Goal: Task Accomplishment & Management: Complete application form

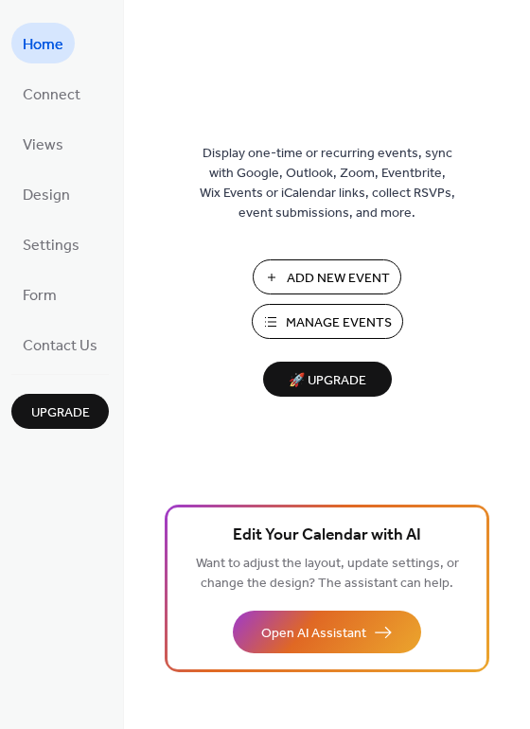
click at [302, 279] on span "Add New Event" at bounding box center [338, 279] width 103 height 20
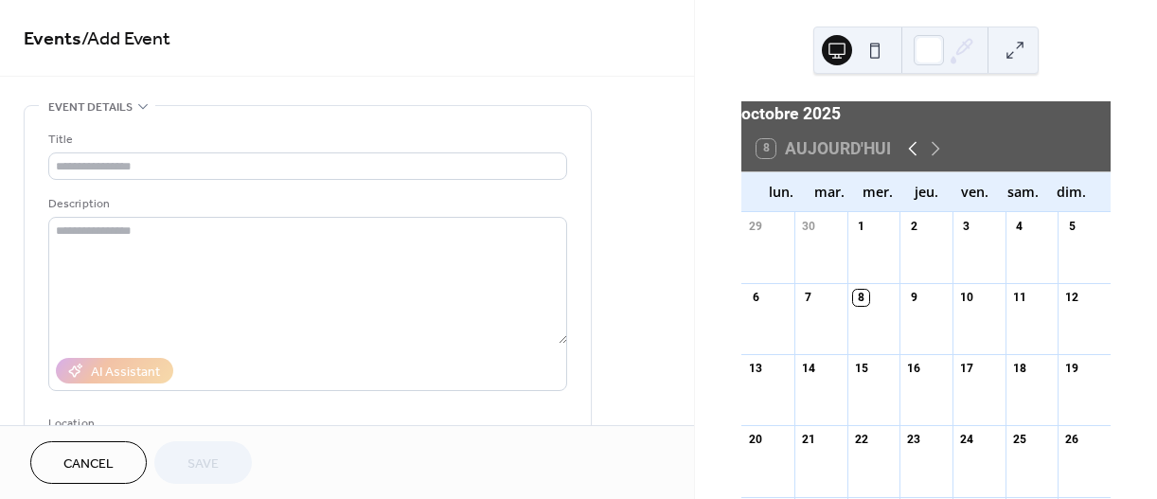
click at [911, 160] on icon at bounding box center [912, 148] width 23 height 23
click at [934, 160] on icon at bounding box center [935, 148] width 23 height 23
click at [816, 306] on div "7" at bounding box center [808, 298] width 16 height 16
click at [815, 306] on div "7" at bounding box center [808, 298] width 16 height 16
click at [816, 306] on div "7" at bounding box center [808, 298] width 16 height 16
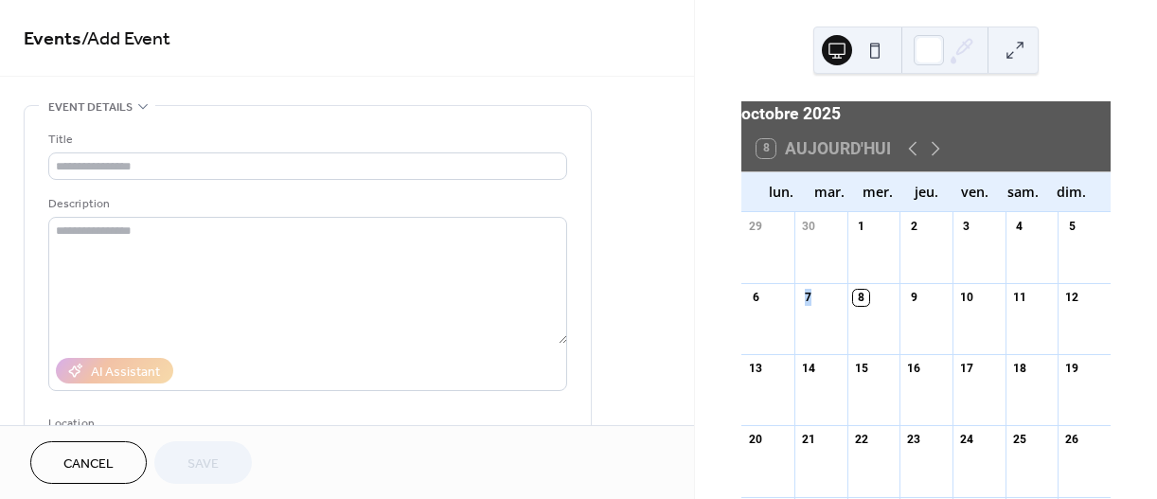
click at [816, 306] on div "7" at bounding box center [808, 298] width 16 height 16
click at [1011, 448] on div "25" at bounding box center [1019, 440] width 16 height 16
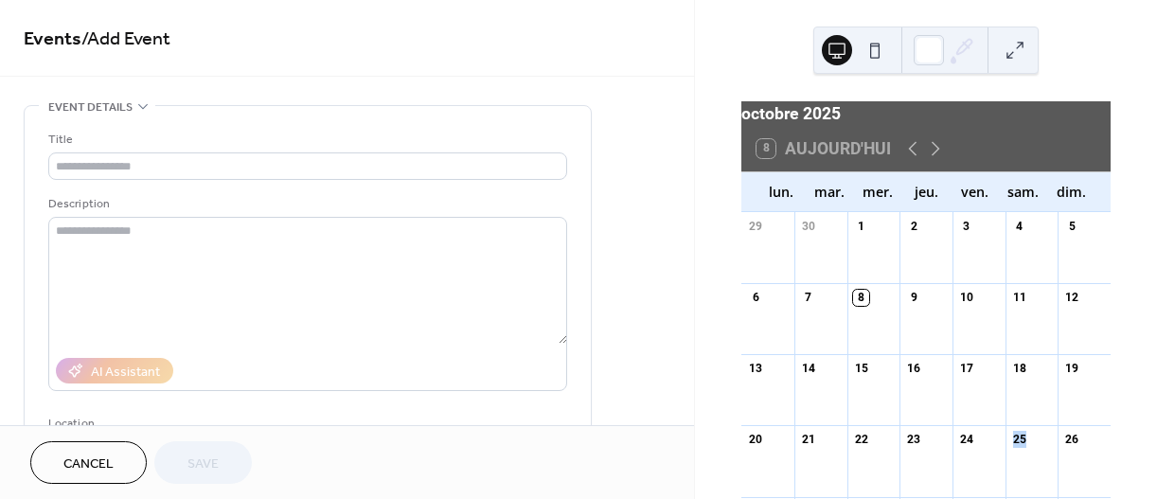
click at [1011, 448] on div "25" at bounding box center [1019, 440] width 16 height 16
click at [930, 159] on icon at bounding box center [935, 148] width 23 height 23
click at [907, 153] on icon at bounding box center [912, 148] width 23 height 23
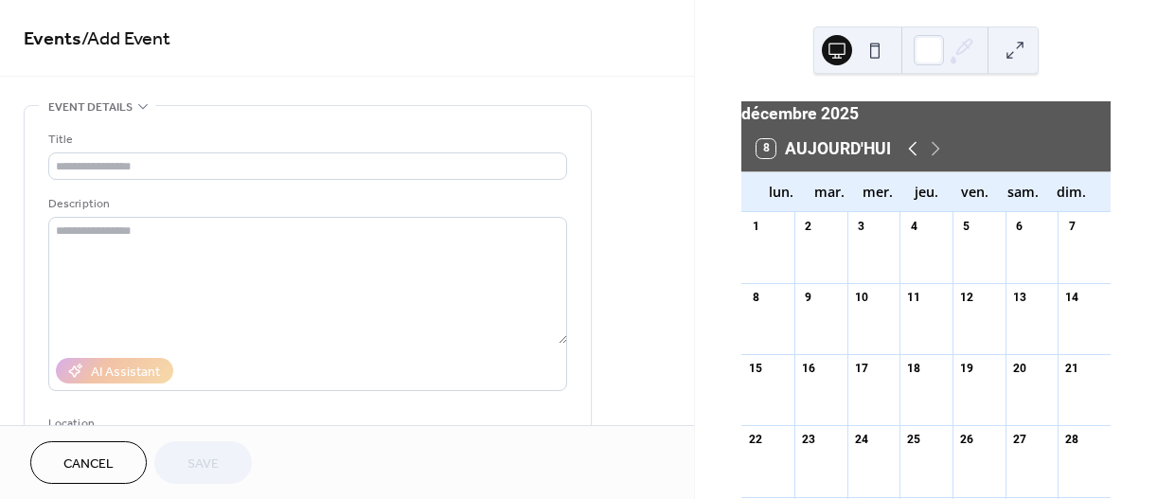
click at [907, 153] on icon at bounding box center [912, 148] width 23 height 23
click at [1011, 448] on div "22" at bounding box center [1019, 440] width 16 height 16
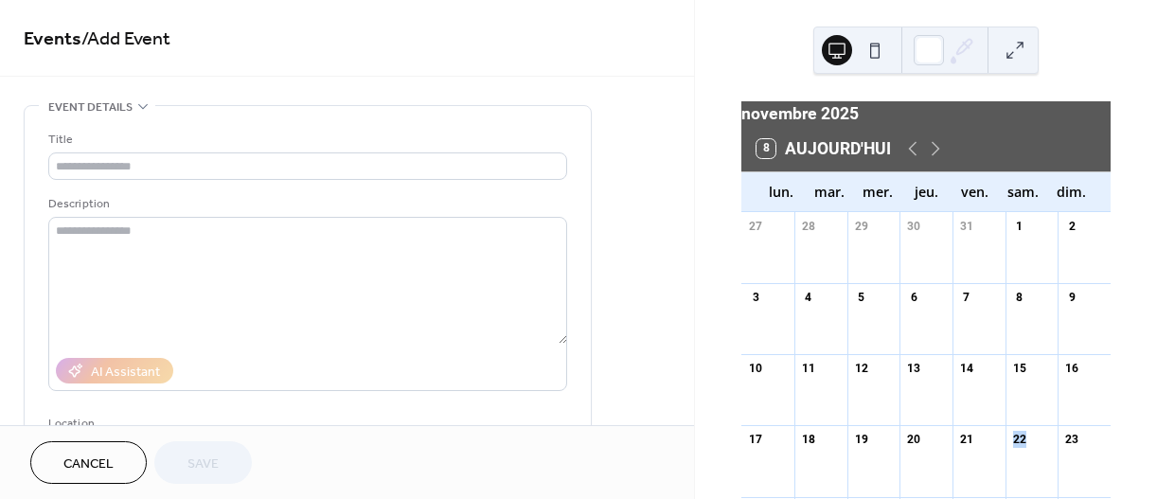
click at [1011, 448] on div "22" at bounding box center [1019, 440] width 16 height 16
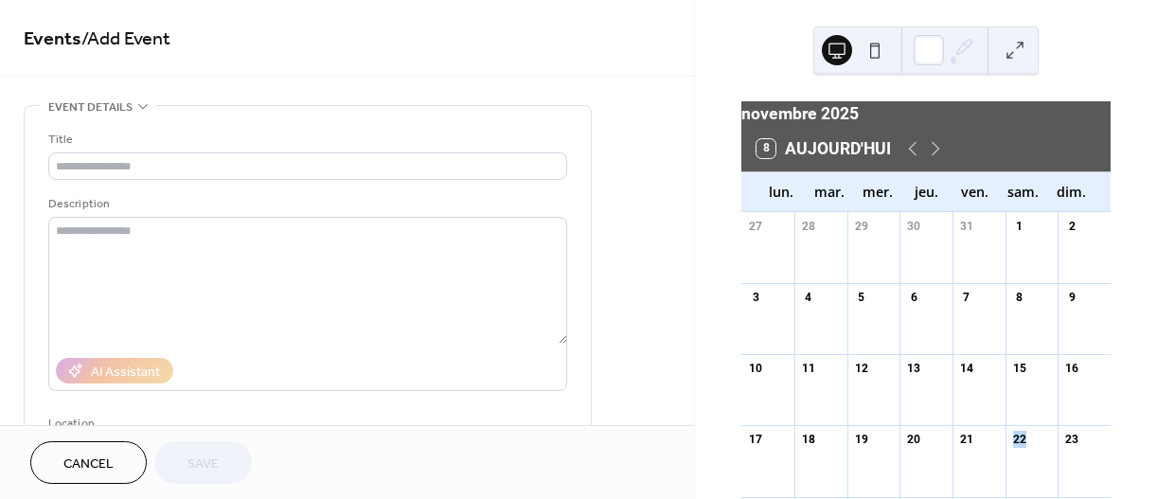
click at [1009, 454] on div "22" at bounding box center [1031, 439] width 53 height 28
click at [1008, 465] on div at bounding box center [1031, 471] width 53 height 35
click at [1007, 472] on div at bounding box center [1031, 471] width 53 height 35
click at [1008, 472] on div at bounding box center [1031, 471] width 53 height 35
click at [1008, 470] on div at bounding box center [1031, 471] width 53 height 35
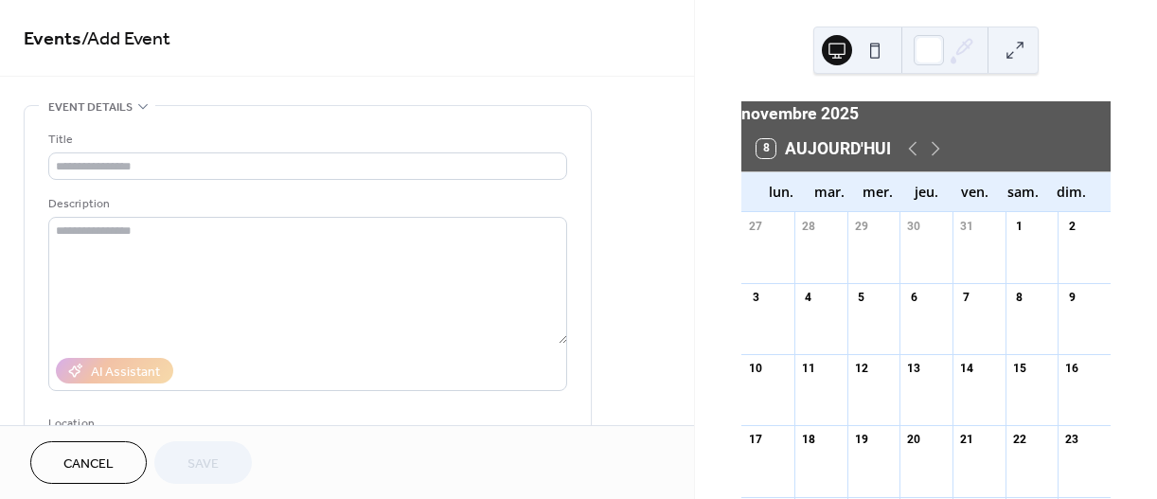
click at [762, 161] on button "8 Aujourd'hui" at bounding box center [824, 148] width 148 height 28
click at [934, 159] on icon at bounding box center [935, 148] width 23 height 23
click at [1011, 448] on div "22" at bounding box center [1019, 440] width 16 height 16
click at [1005, 477] on div at bounding box center [1031, 471] width 53 height 35
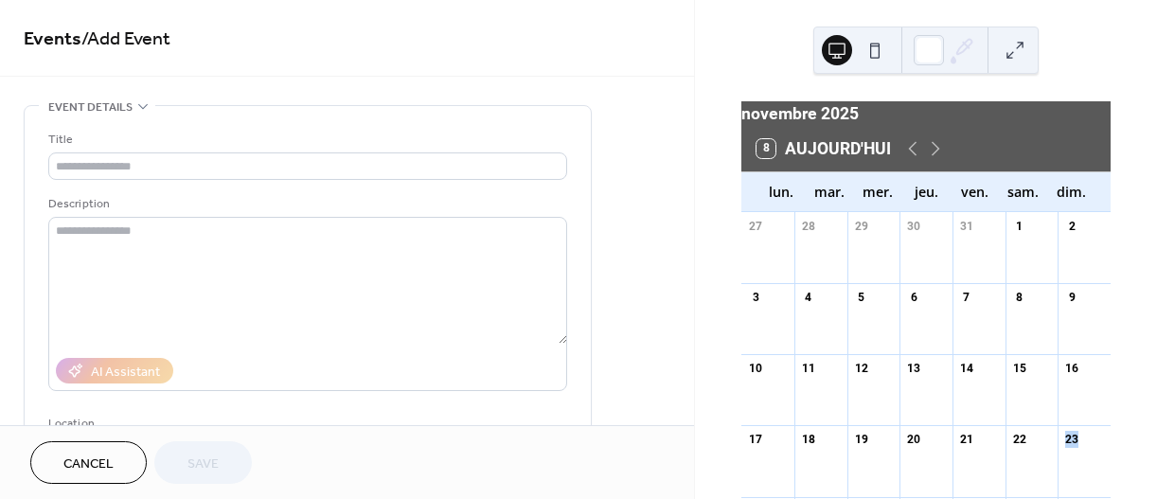
click at [1005, 477] on div at bounding box center [1031, 471] width 53 height 35
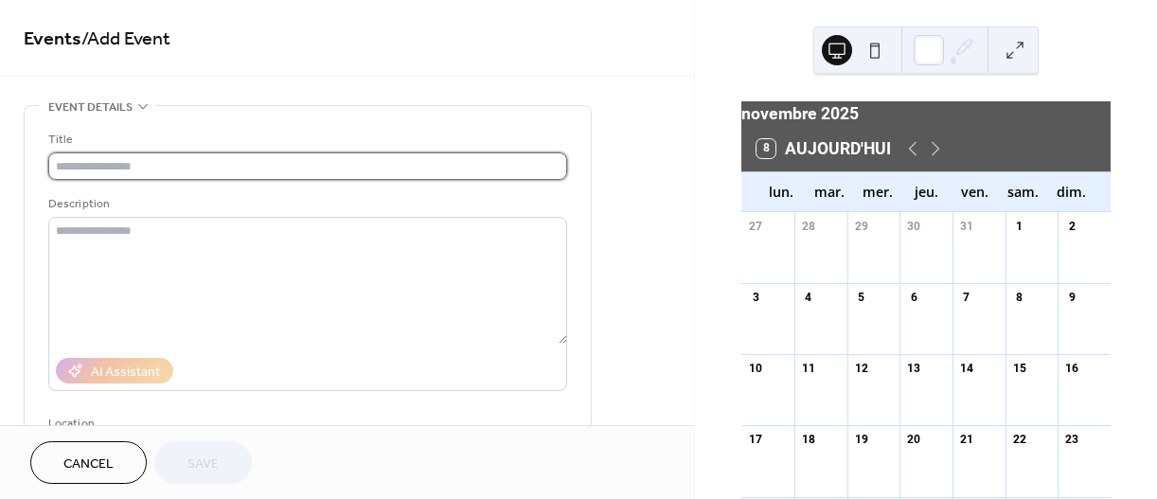
click at [109, 169] on input "text" at bounding box center [307, 165] width 519 height 27
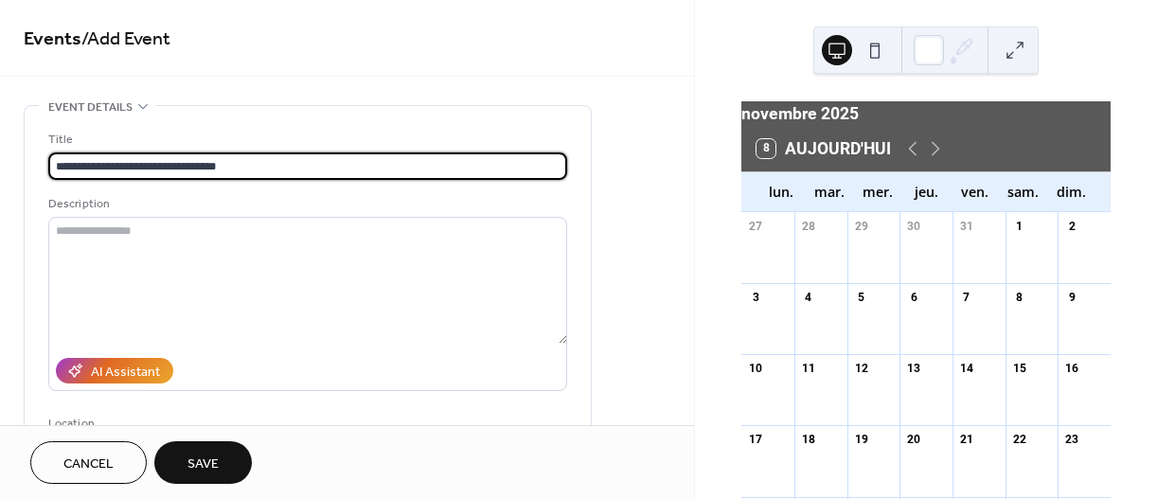
type input "**********"
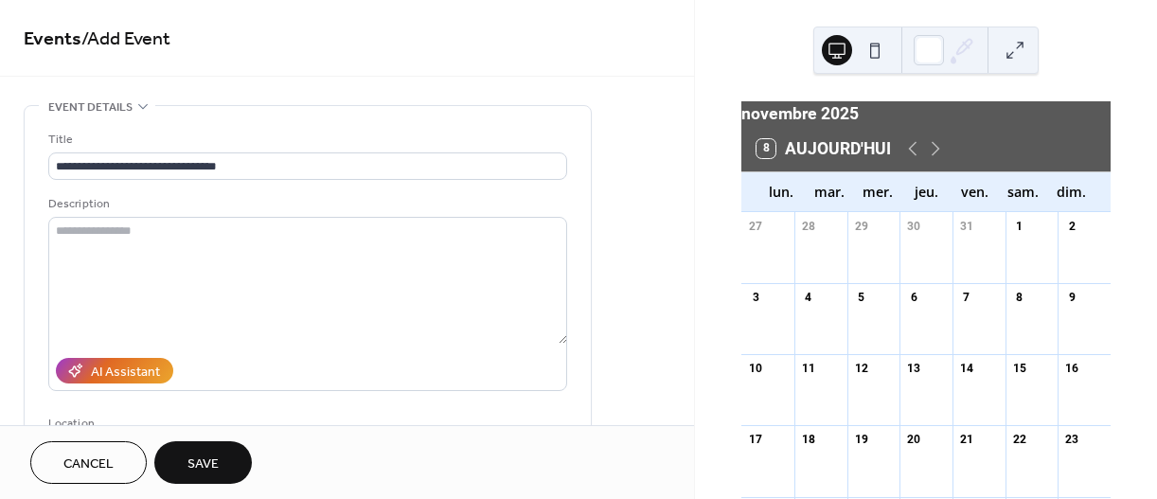
click at [1011, 448] on div "22" at bounding box center [1019, 440] width 16 height 16
drag, startPoint x: 1002, startPoint y: 451, endPoint x: 1011, endPoint y: 455, distance: 10.6
click at [1011, 448] on div "22" at bounding box center [1019, 440] width 16 height 16
click at [1012, 448] on div "22" at bounding box center [1019, 440] width 16 height 16
click at [1011, 468] on div at bounding box center [1031, 471] width 53 height 35
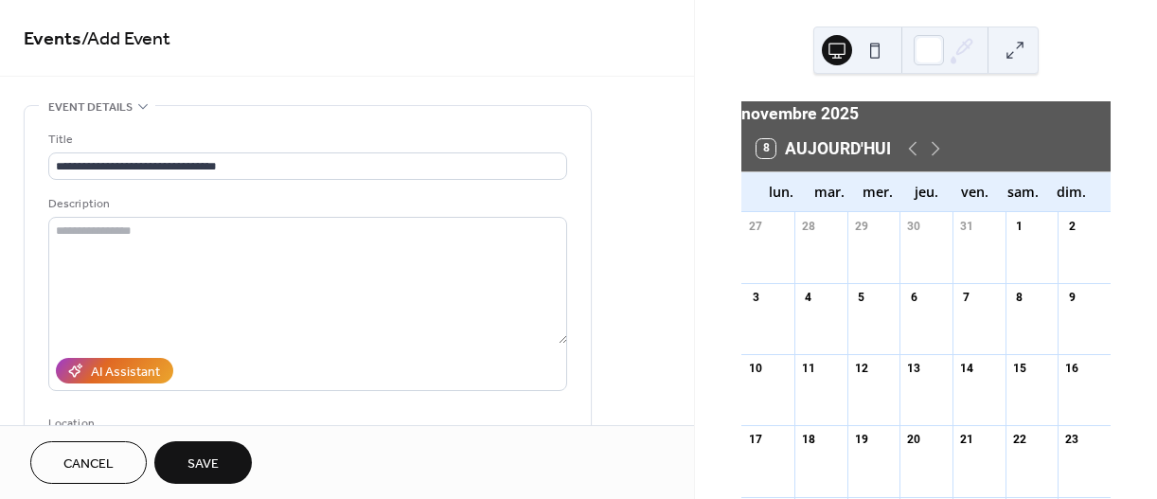
click at [1014, 472] on div at bounding box center [1031, 471] width 53 height 35
click at [763, 163] on button "8 Aujourd'hui" at bounding box center [824, 148] width 148 height 28
click at [936, 156] on icon at bounding box center [935, 148] width 23 height 23
click at [817, 163] on button "8 Aujourd'hui" at bounding box center [824, 148] width 148 height 28
click at [930, 160] on icon at bounding box center [935, 148] width 23 height 23
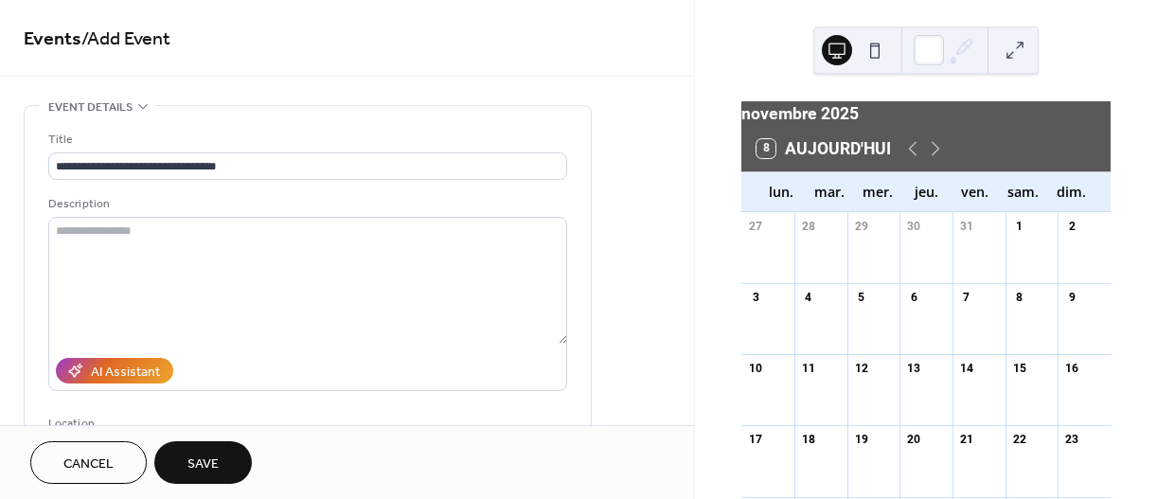
click at [794, 126] on div "novembre 2025" at bounding box center [925, 113] width 369 height 25
click at [1011, 448] on div "22" at bounding box center [1019, 440] width 16 height 16
drag, startPoint x: 1008, startPoint y: 454, endPoint x: 1015, endPoint y: 477, distance: 23.7
click at [1011, 448] on div "22" at bounding box center [1019, 440] width 16 height 16
click at [1015, 478] on div at bounding box center [1031, 471] width 53 height 35
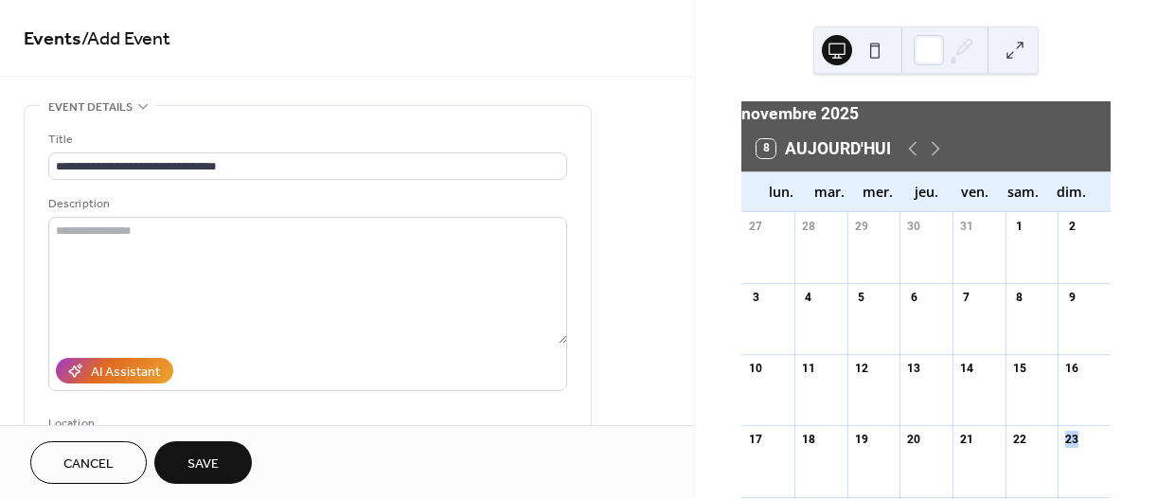
click at [1015, 478] on div at bounding box center [1031, 471] width 53 height 35
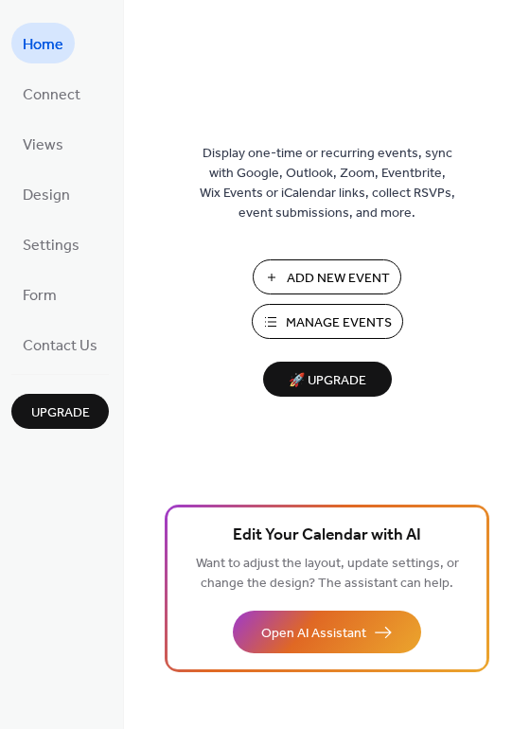
click at [338, 280] on span "Add New Event" at bounding box center [338, 279] width 103 height 20
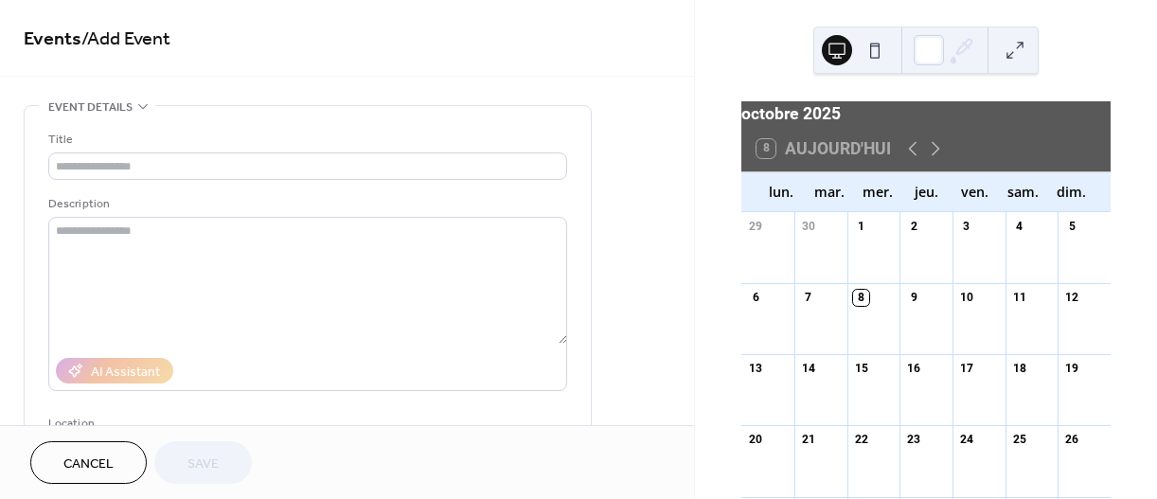
click at [1011, 448] on div "25" at bounding box center [1019, 440] width 16 height 16
click at [1012, 465] on div at bounding box center [1031, 471] width 53 height 35
click at [1015, 465] on div at bounding box center [1031, 471] width 53 height 35
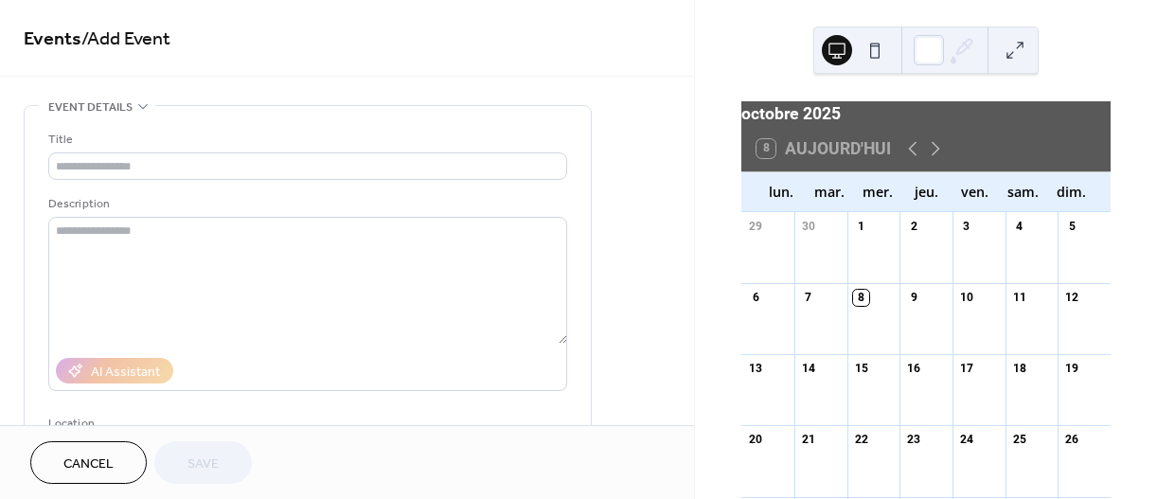
click at [1014, 474] on div at bounding box center [1031, 471] width 53 height 35
click at [1014, 473] on div at bounding box center [1031, 471] width 53 height 35
click at [1011, 465] on div at bounding box center [1031, 471] width 53 height 35
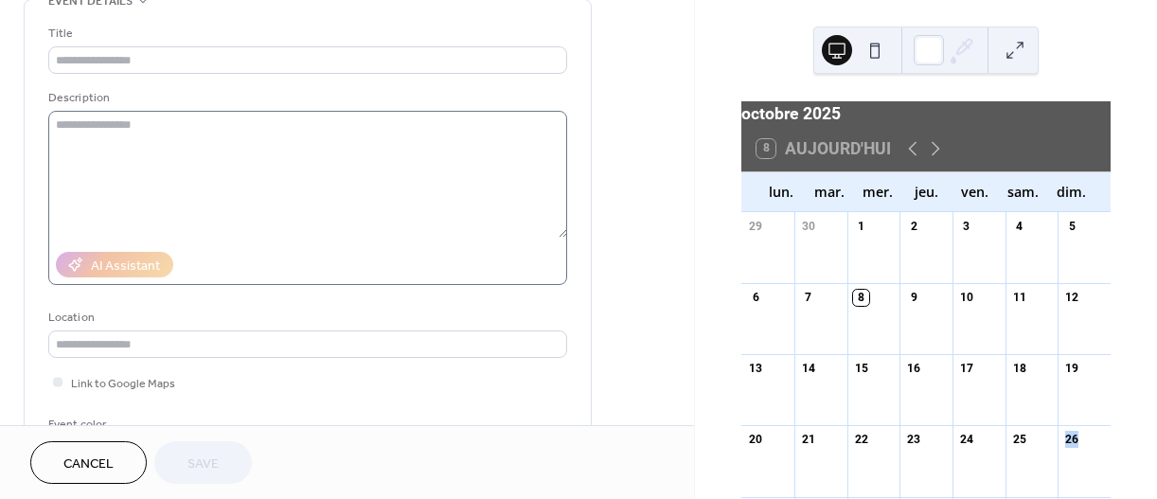
scroll to position [189, 0]
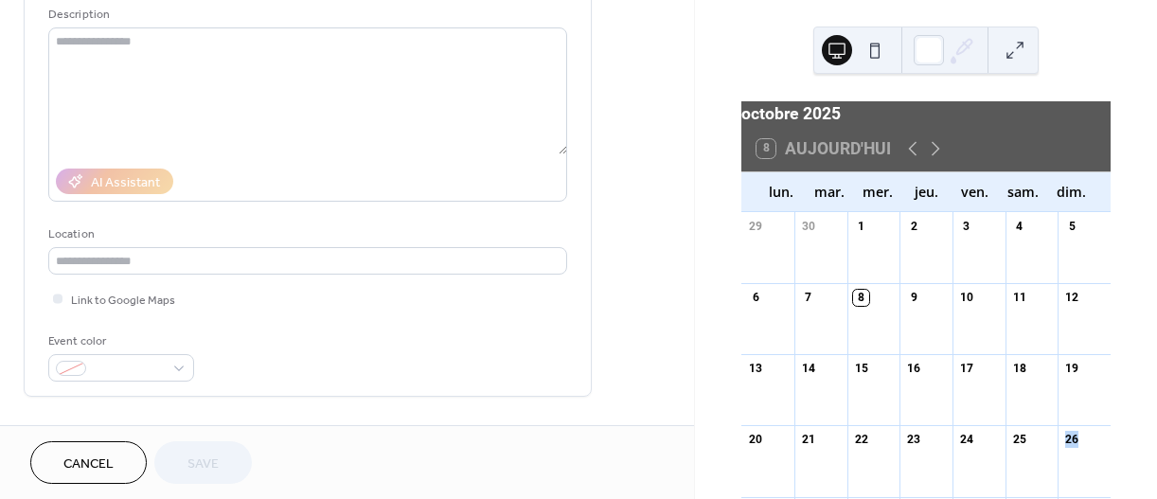
drag, startPoint x: 98, startPoint y: 463, endPoint x: 165, endPoint y: 463, distance: 66.3
click at [98, 463] on span "Cancel" at bounding box center [88, 464] width 50 height 20
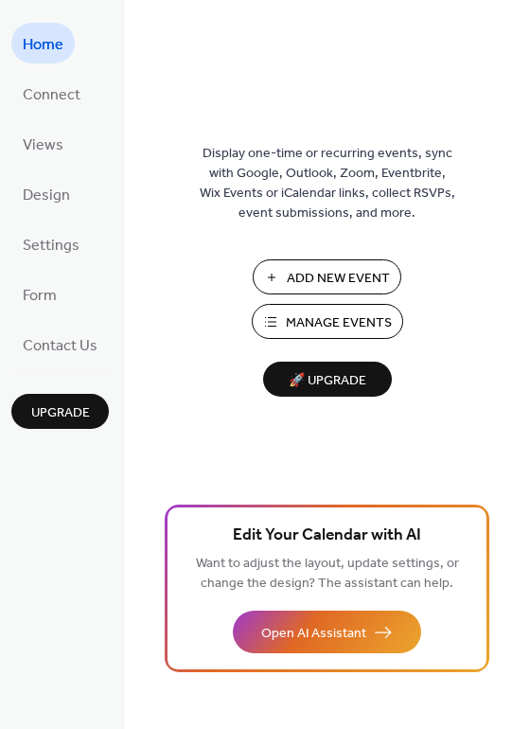
click at [311, 319] on span "Manage Events" at bounding box center [339, 323] width 106 height 20
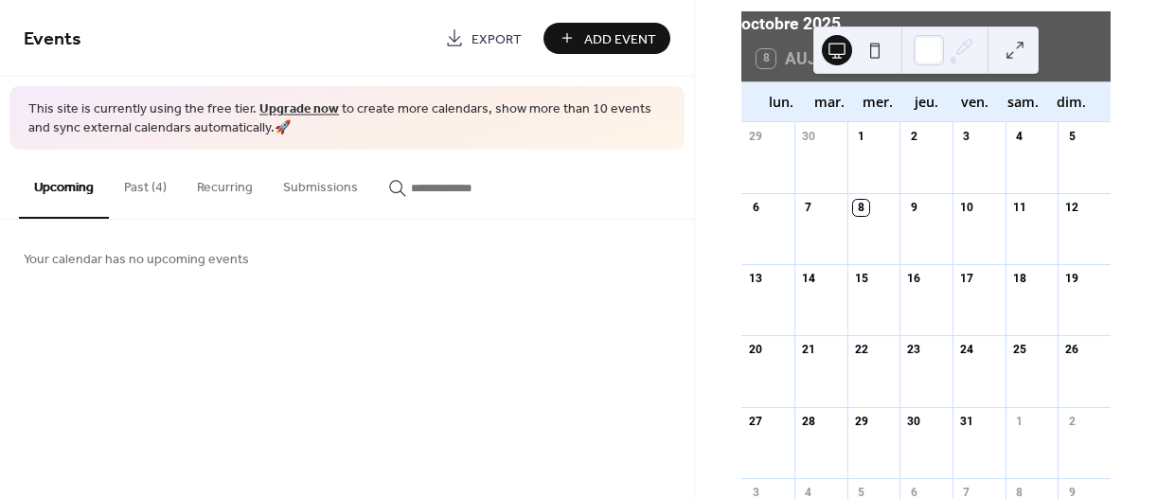
scroll to position [95, 0]
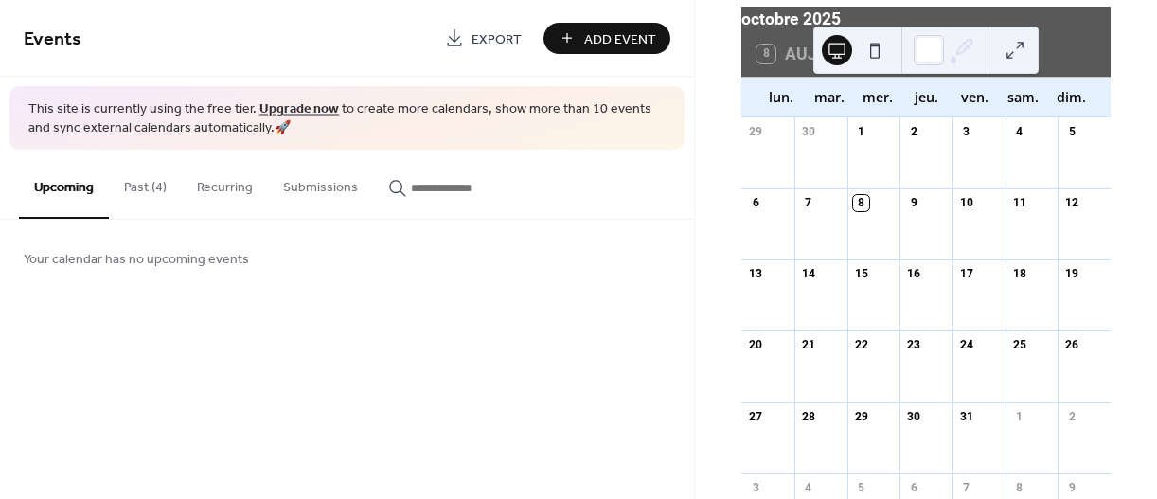
click at [1011, 353] on div "25" at bounding box center [1019, 345] width 16 height 16
click at [613, 36] on span "Add Event" at bounding box center [620, 39] width 72 height 20
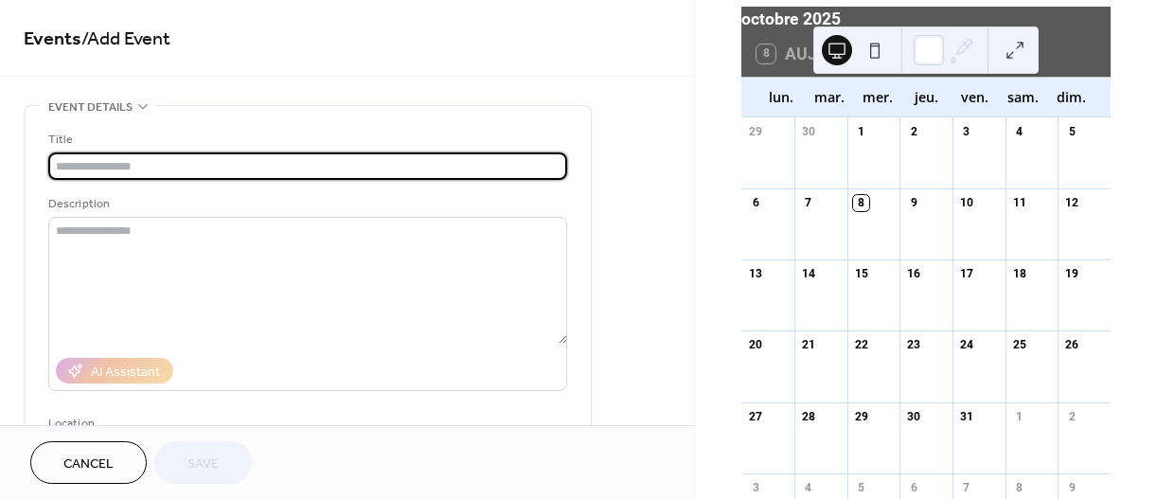
click at [1011, 353] on div "25" at bounding box center [1019, 345] width 16 height 16
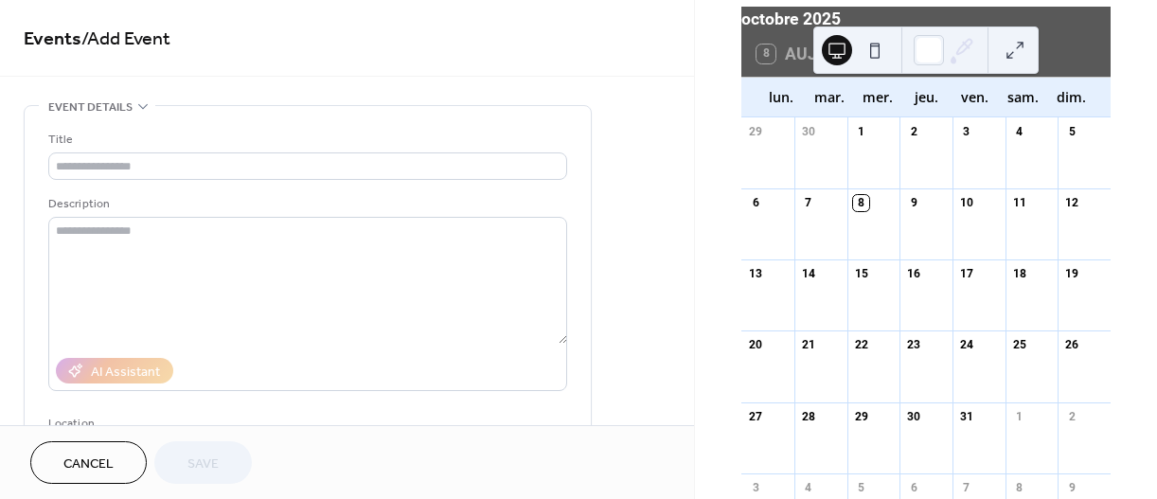
click at [1013, 353] on div "25" at bounding box center [1019, 345] width 16 height 16
click at [1010, 374] on div at bounding box center [1031, 377] width 53 height 35
click at [1011, 375] on div at bounding box center [1031, 377] width 53 height 35
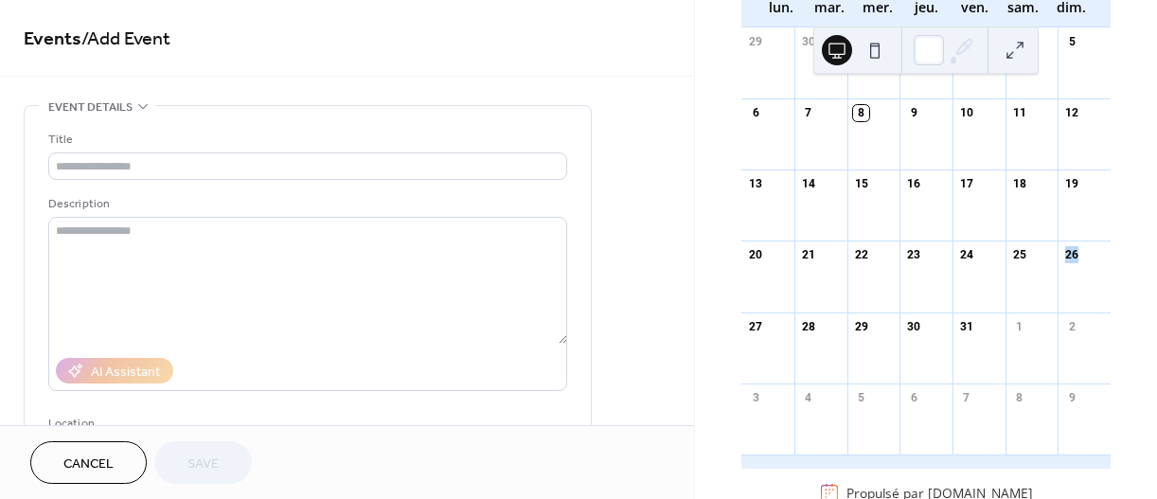
scroll to position [189, 0]
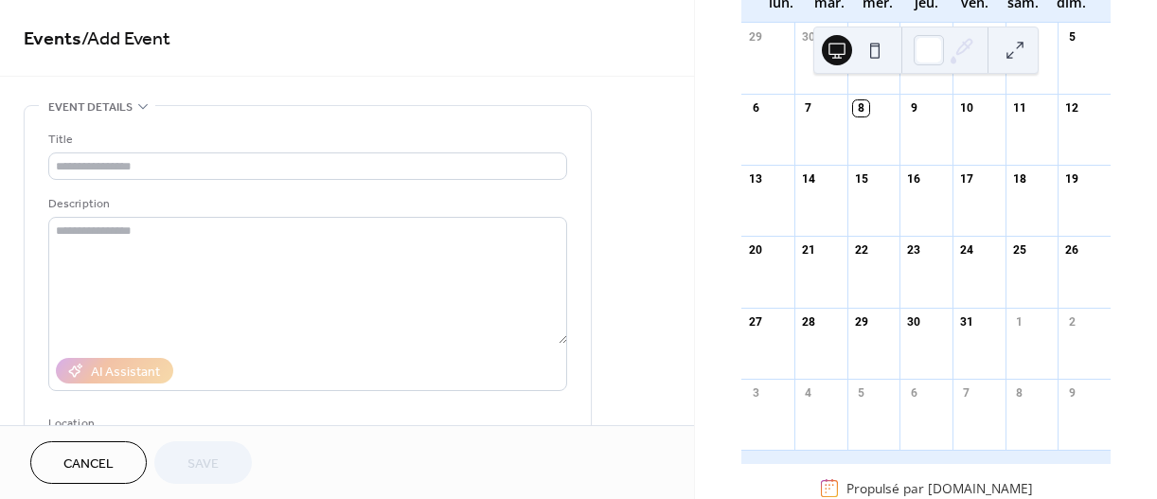
click at [1011, 258] on div "25" at bounding box center [1019, 250] width 16 height 16
click at [1008, 283] on div at bounding box center [1031, 282] width 53 height 35
click at [1008, 284] on div at bounding box center [1031, 282] width 53 height 35
drag, startPoint x: 1008, startPoint y: 283, endPoint x: 1020, endPoint y: 280, distance: 11.7
click at [1020, 280] on div at bounding box center [1031, 282] width 53 height 35
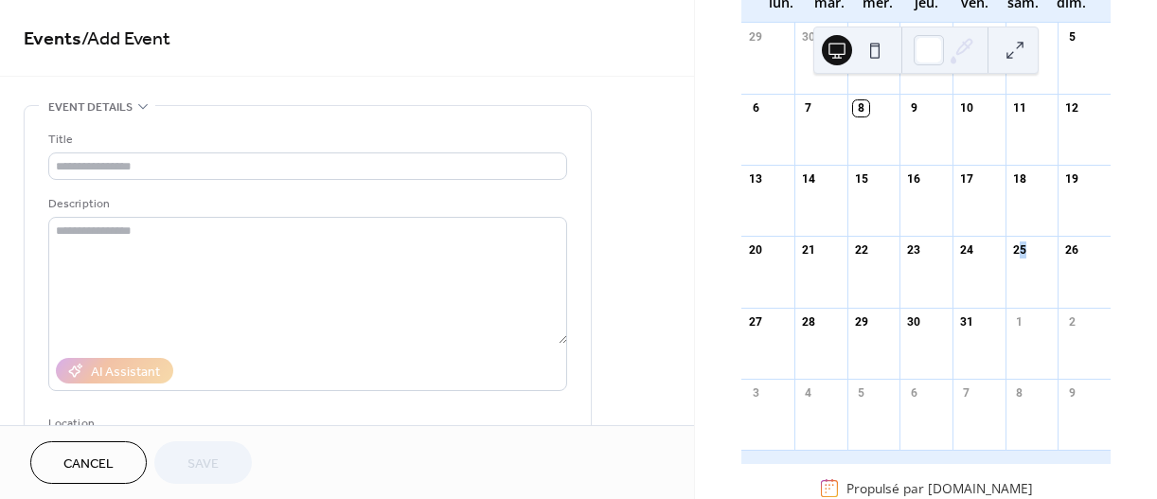
click at [1011, 258] on div "25" at bounding box center [1019, 250] width 16 height 16
